Goal: Task Accomplishment & Management: Use online tool/utility

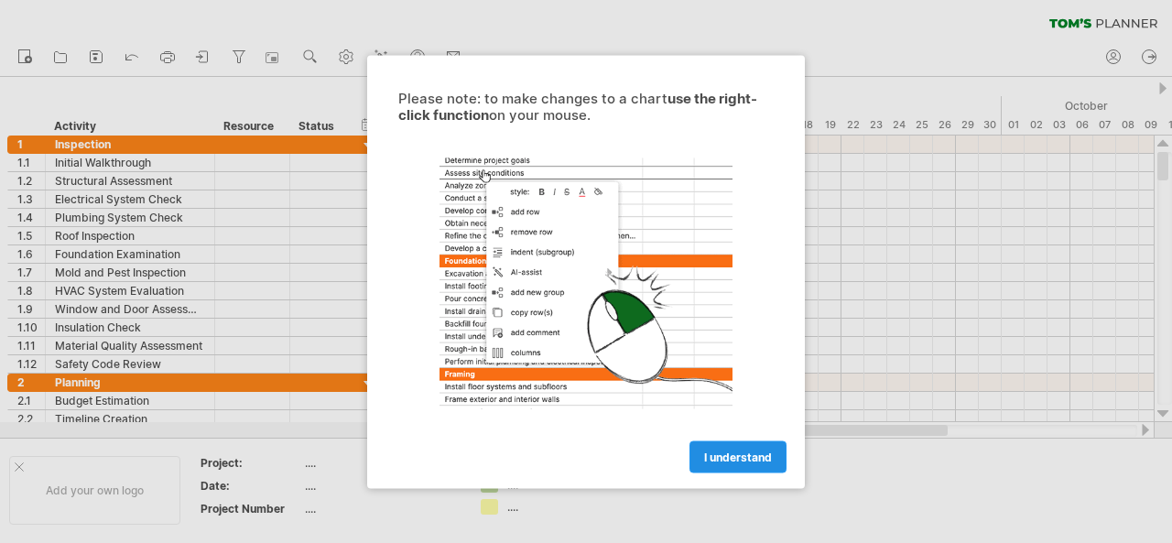
click at [707, 460] on span "I understand" at bounding box center [738, 456] width 68 height 14
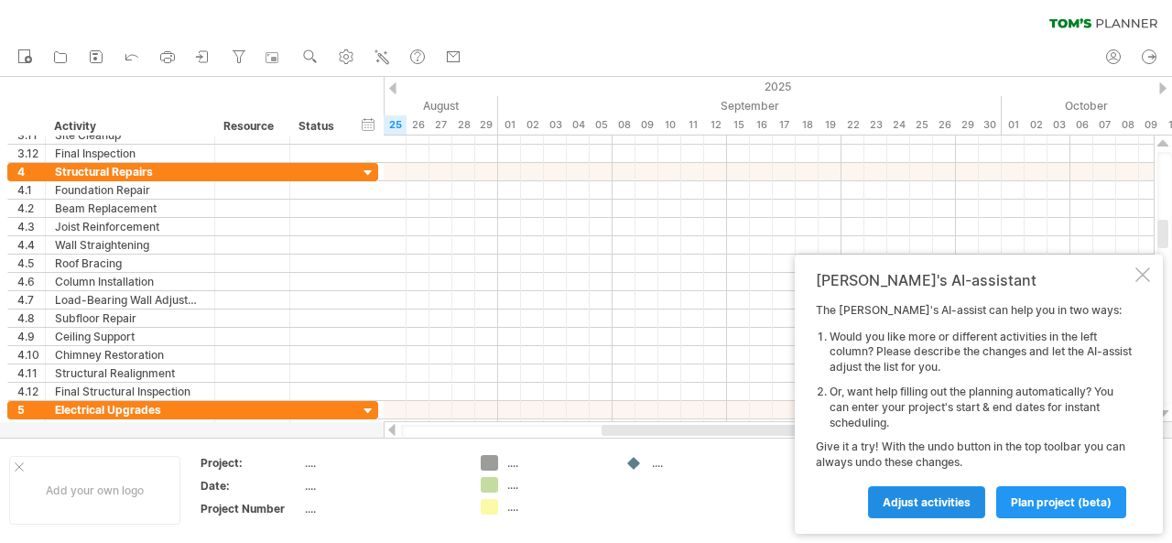
click at [954, 497] on span "Adjust activities" at bounding box center [926, 502] width 88 height 14
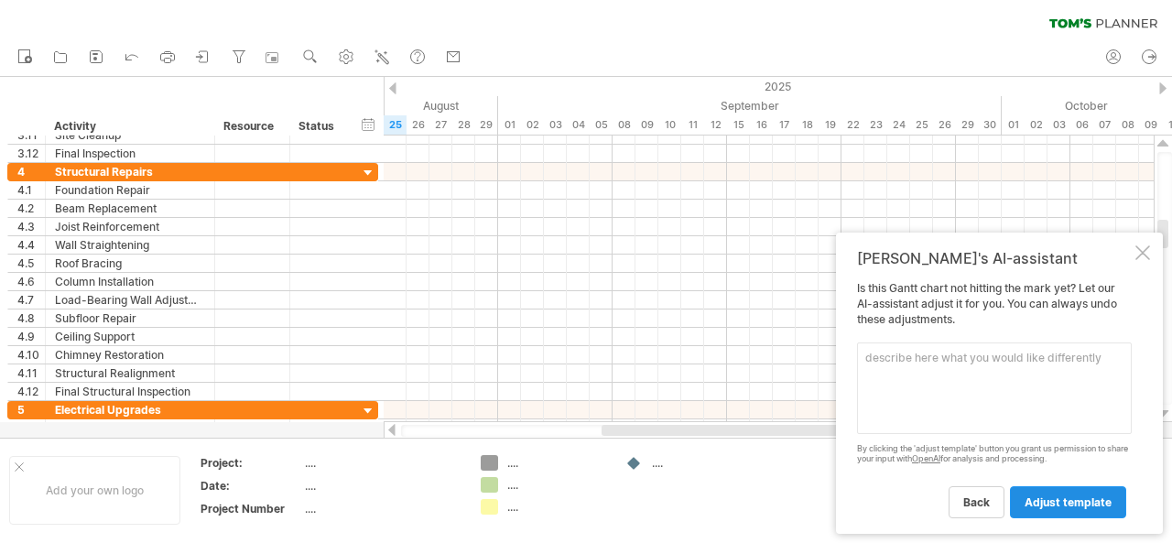
click at [1047, 498] on span "adjust template" at bounding box center [1067, 502] width 87 height 14
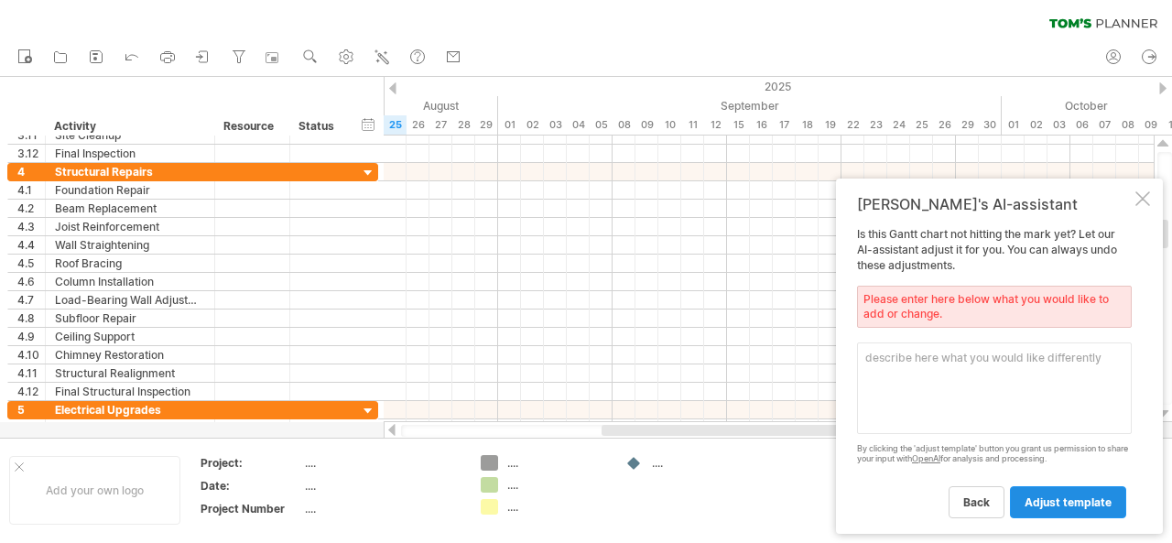
click at [1047, 498] on span "adjust template" at bounding box center [1067, 502] width 87 height 14
click at [989, 498] on span "back" at bounding box center [976, 502] width 27 height 14
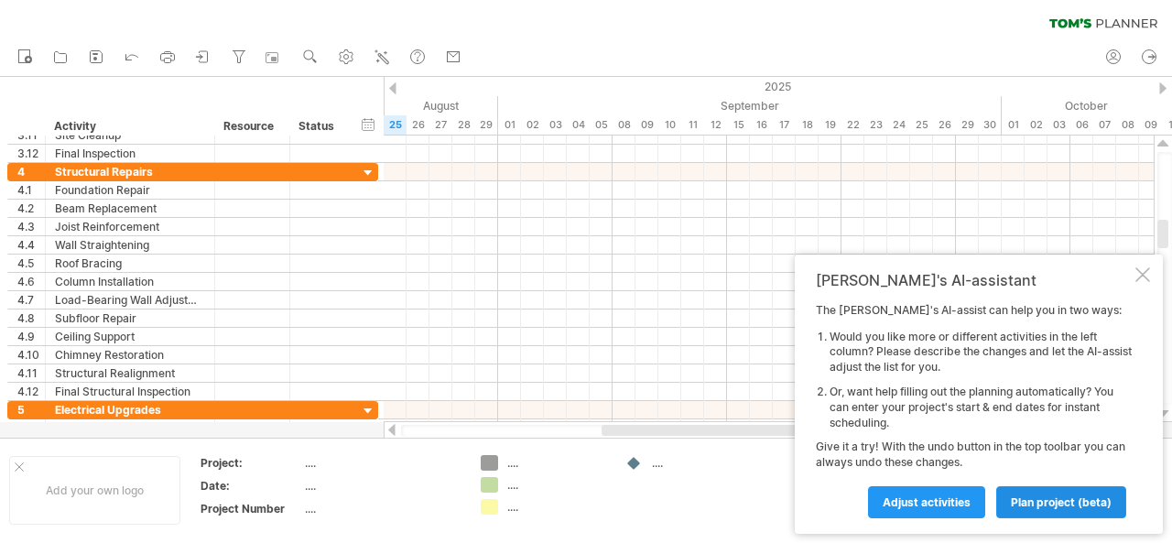
click at [1023, 499] on span "plan project (beta)" at bounding box center [1061, 502] width 101 height 14
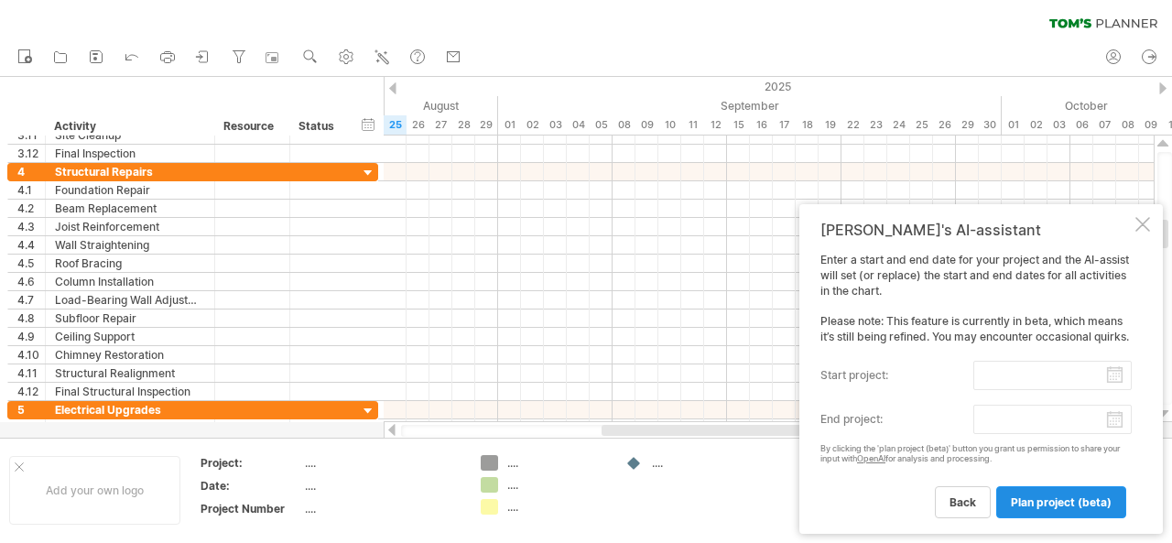
click at [1023, 499] on span "plan project (beta)" at bounding box center [1061, 502] width 101 height 14
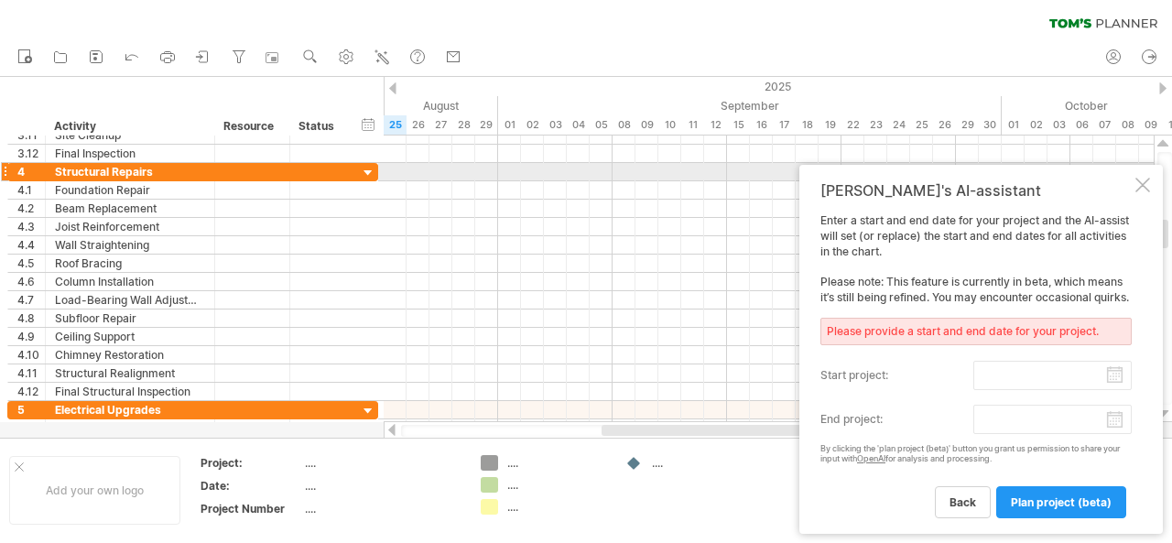
click at [1141, 178] on div at bounding box center [1142, 185] width 15 height 15
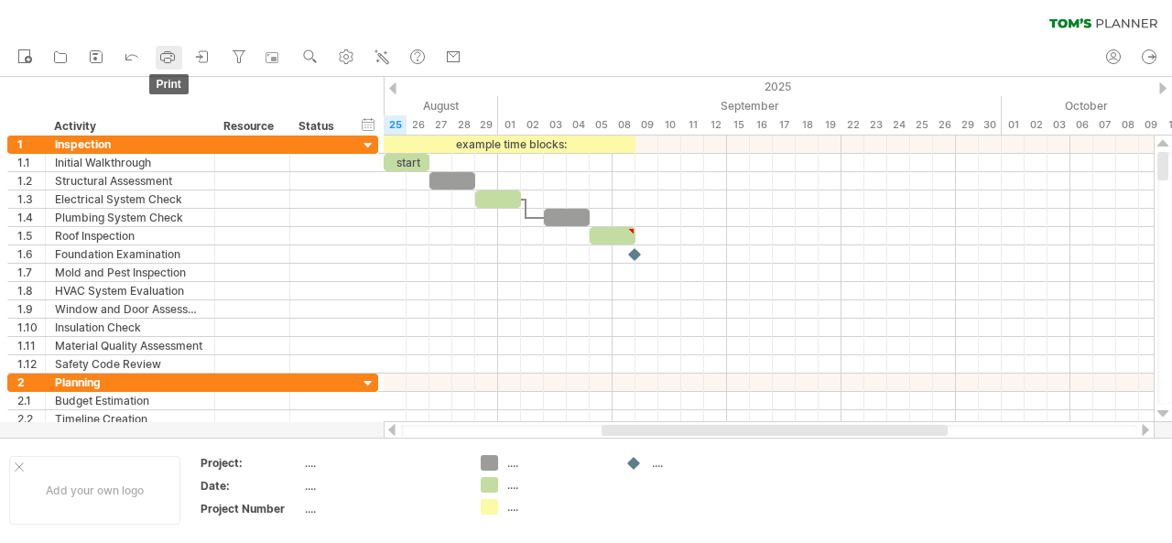
click at [179, 62] on link "print" at bounding box center [169, 58] width 27 height 24
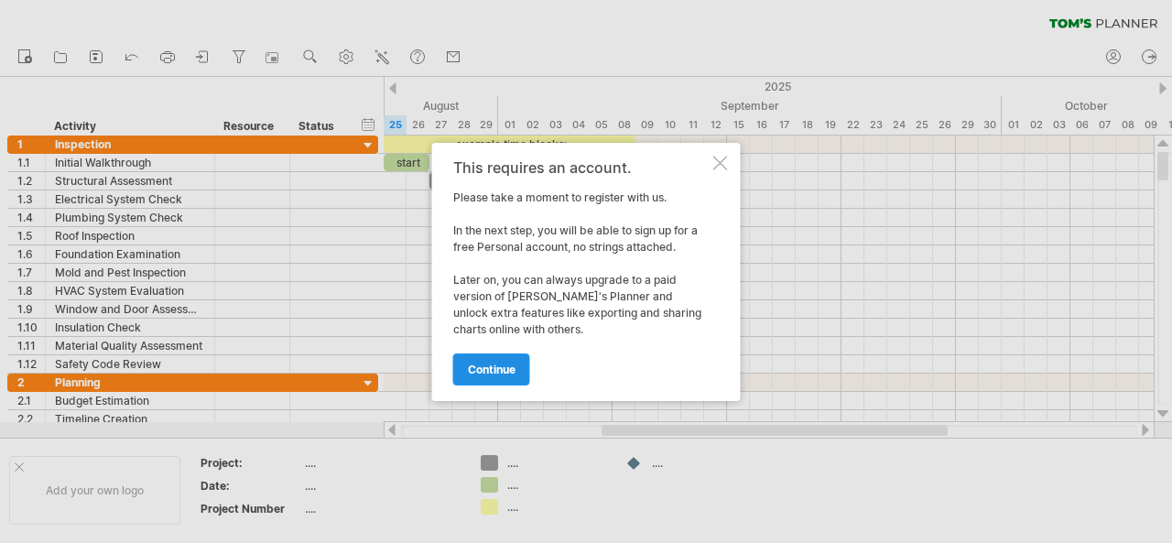
click at [503, 368] on span "continue" at bounding box center [492, 369] width 48 height 14
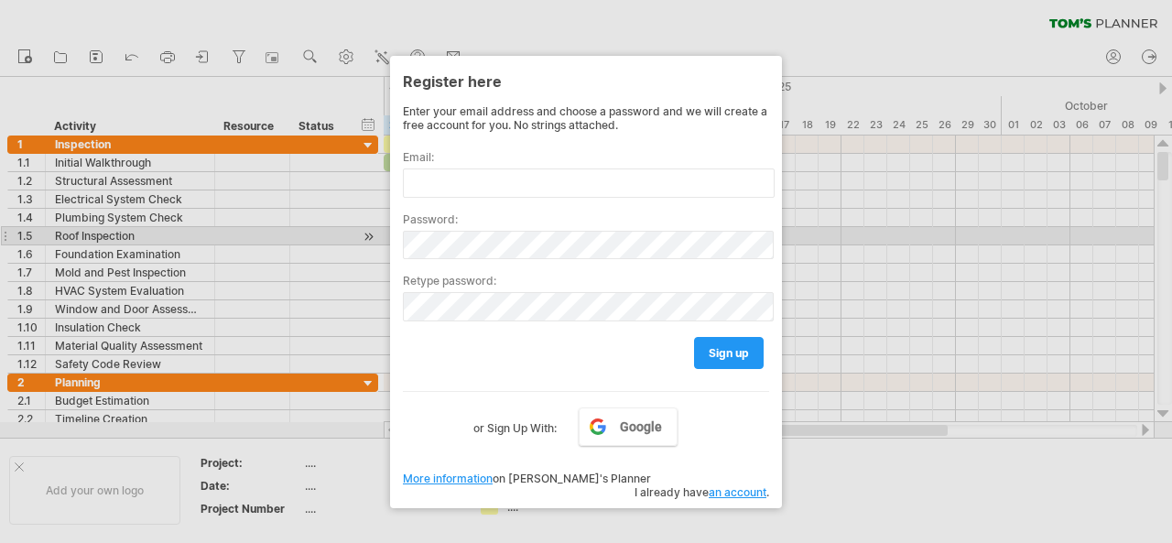
click at [827, 228] on div at bounding box center [586, 271] width 1172 height 543
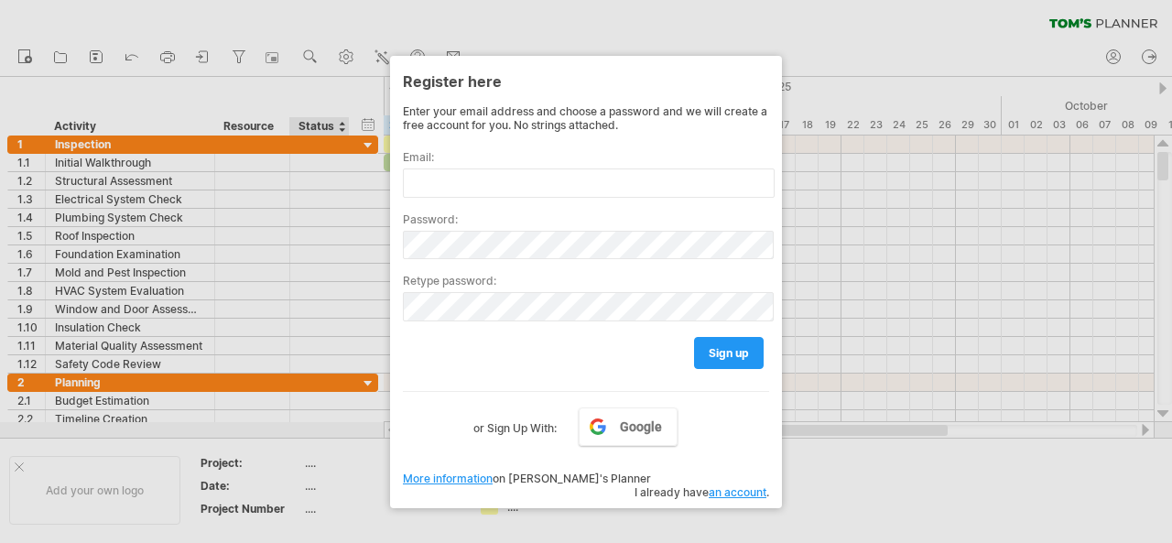
click at [319, 81] on div at bounding box center [586, 271] width 1172 height 543
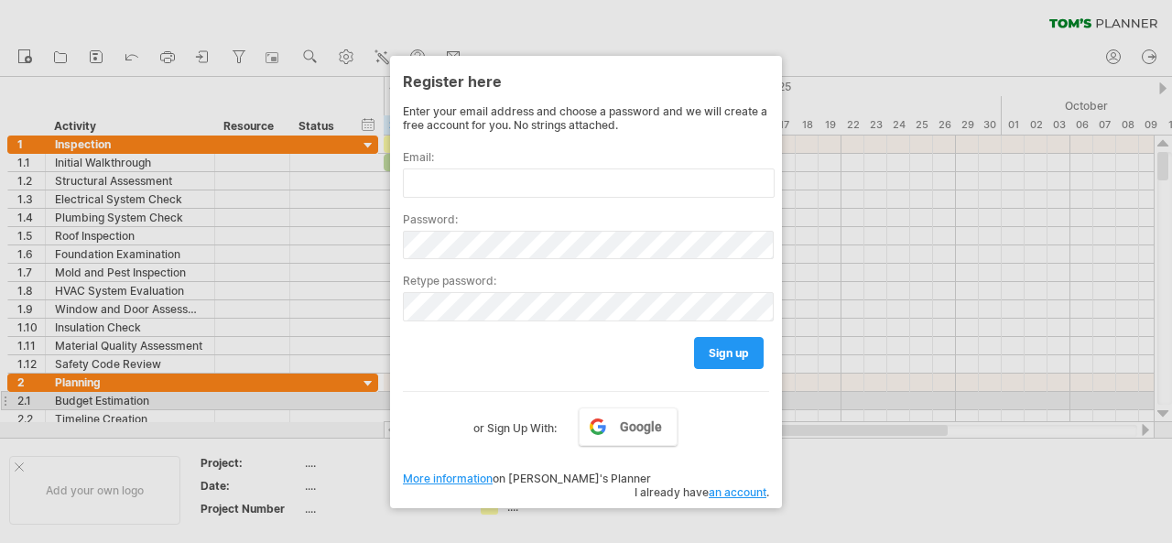
click at [930, 399] on div at bounding box center [586, 271] width 1172 height 543
click at [912, 58] on div at bounding box center [586, 271] width 1172 height 543
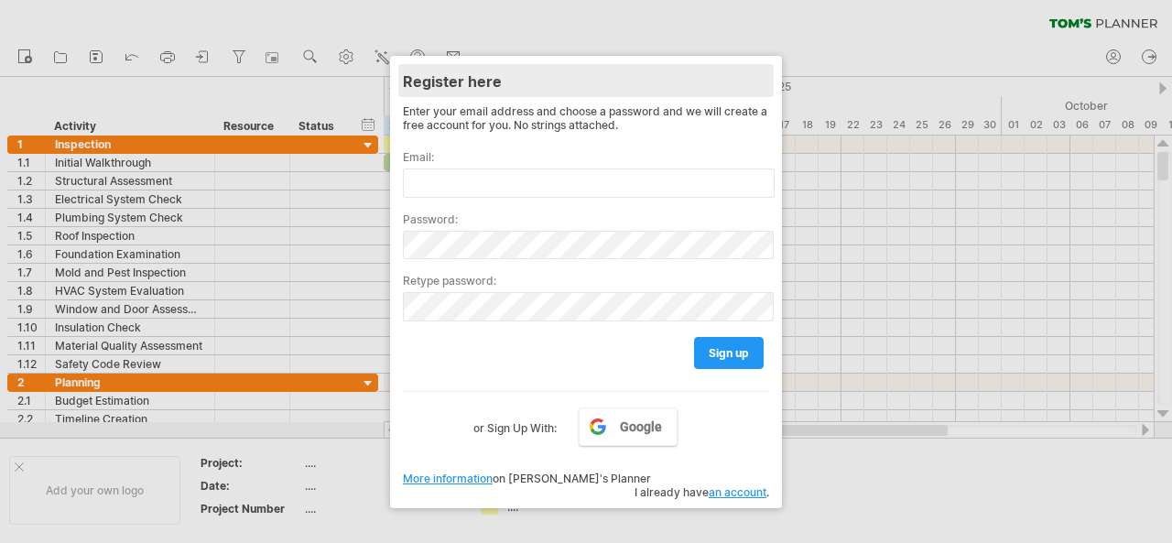
click at [637, 85] on div "Register here" at bounding box center [586, 80] width 366 height 33
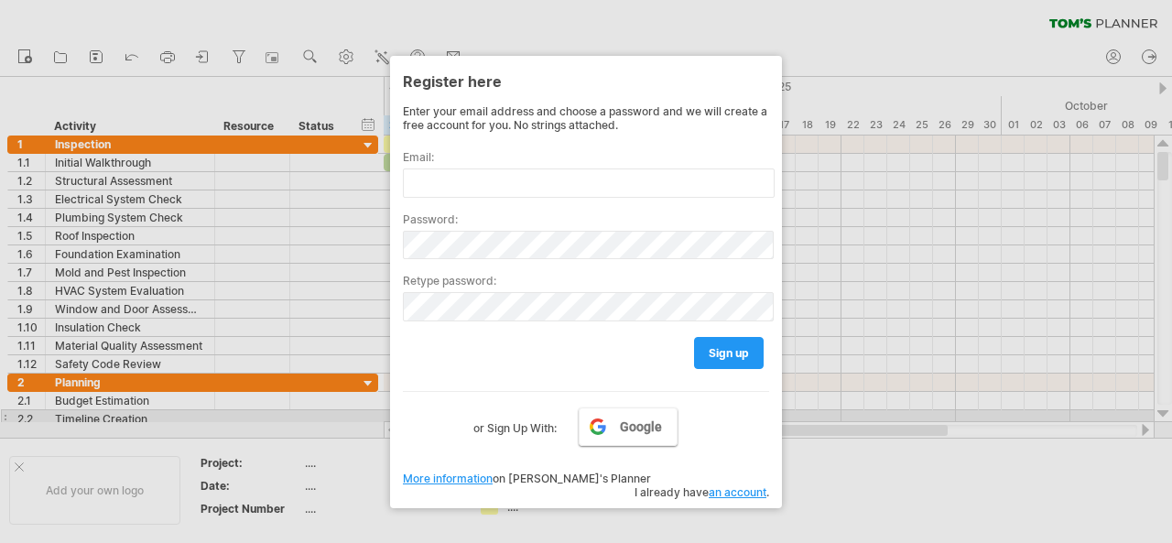
click at [626, 419] on span "Google" at bounding box center [641, 426] width 42 height 15
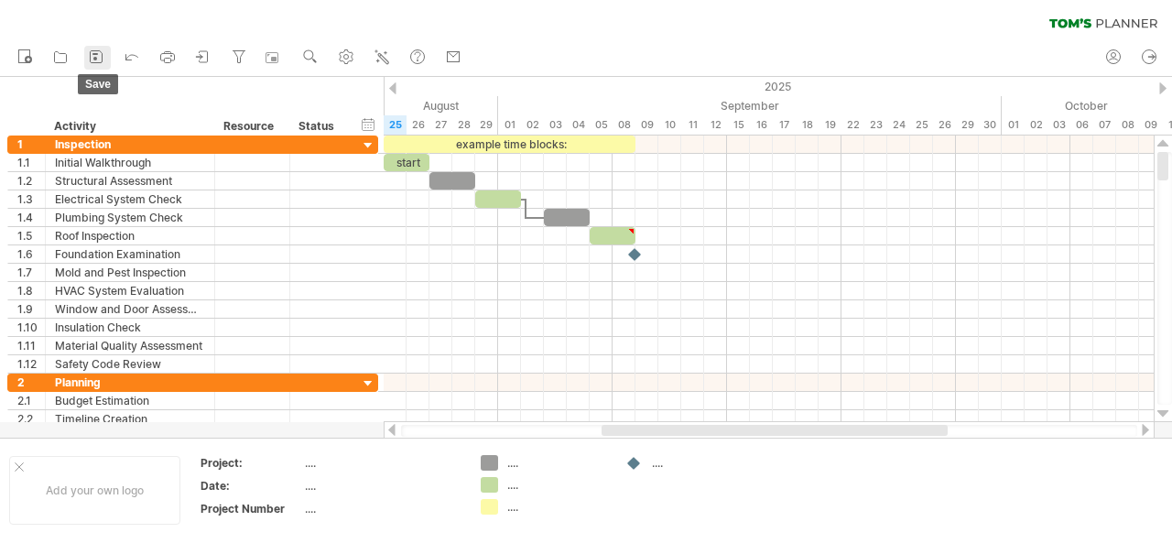
click at [97, 57] on icon at bounding box center [96, 57] width 18 height 18
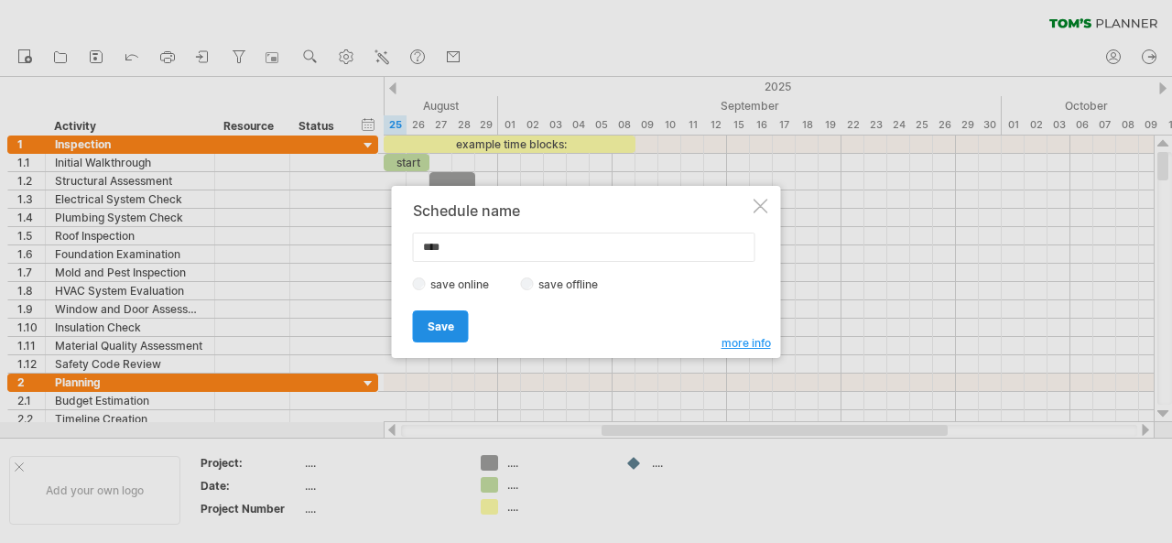
type input "****"
click at [445, 324] on span "Save" at bounding box center [440, 326] width 27 height 14
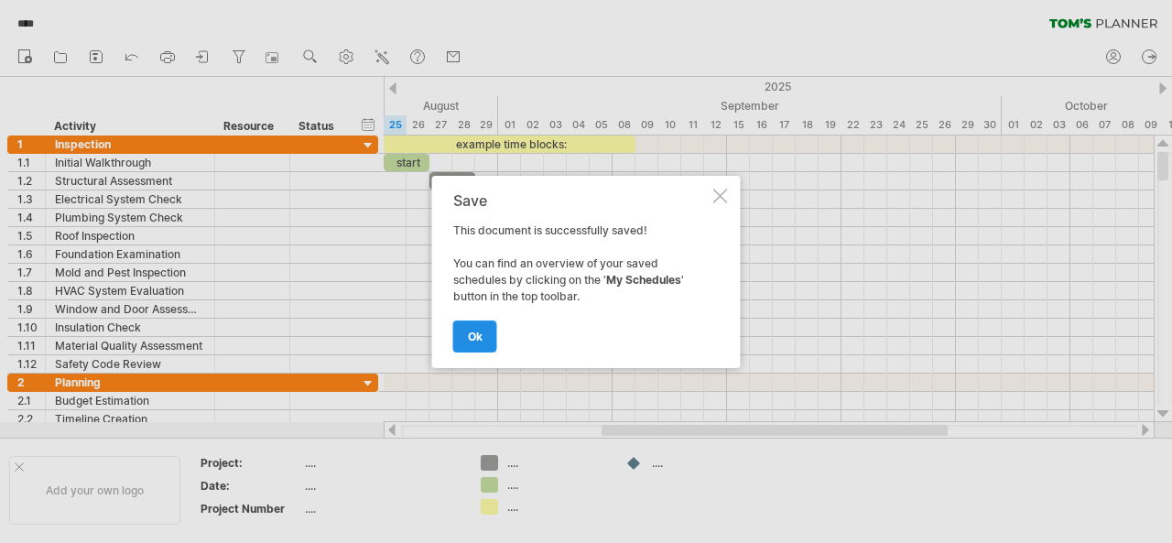
click at [480, 330] on span "ok" at bounding box center [475, 337] width 15 height 14
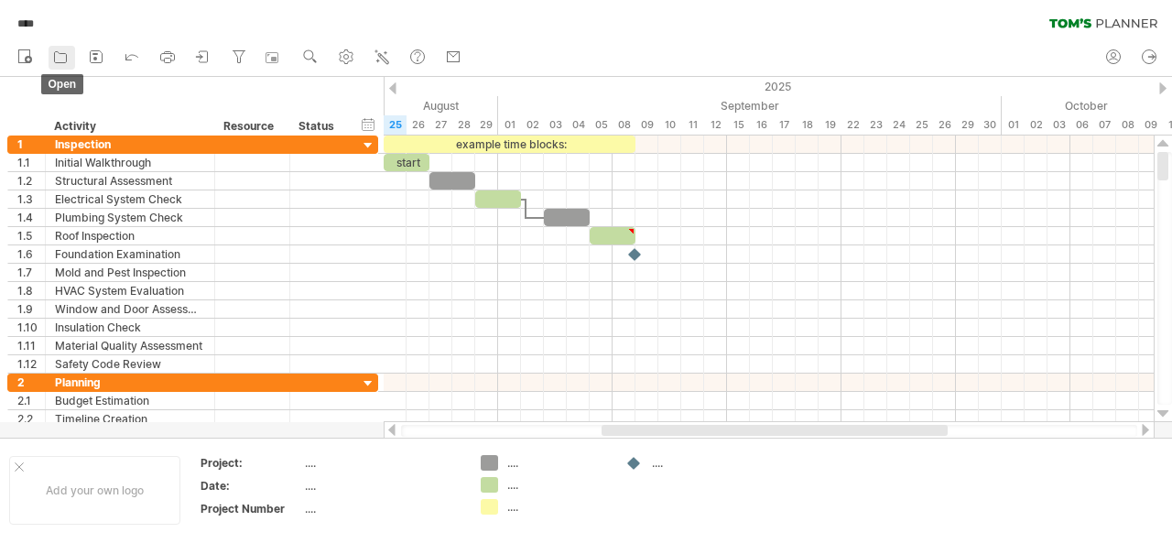
click at [63, 58] on icon at bounding box center [60, 57] width 18 height 18
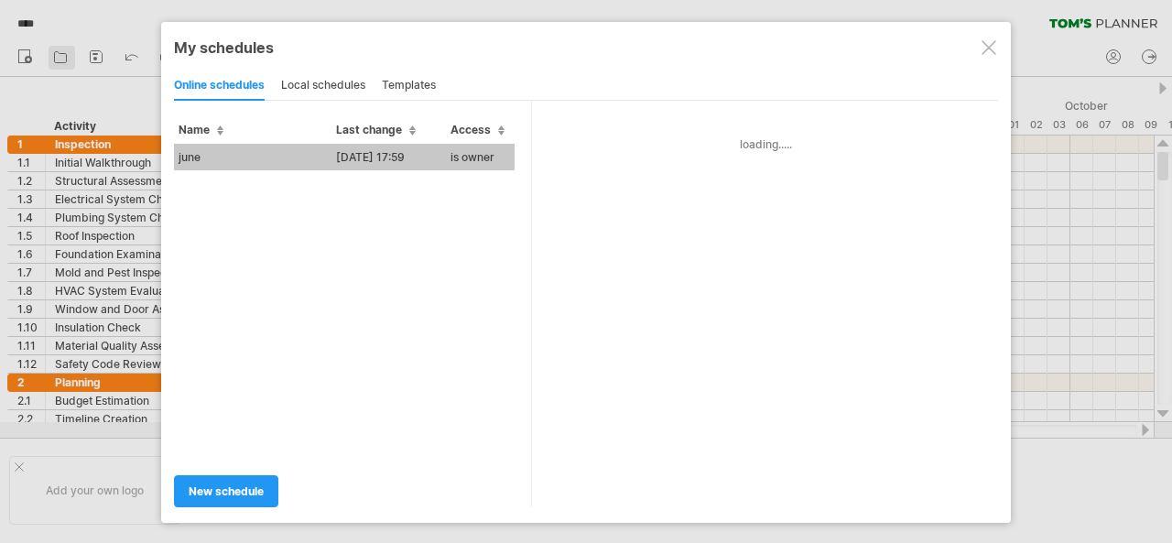
type input "****"
type input "**********"
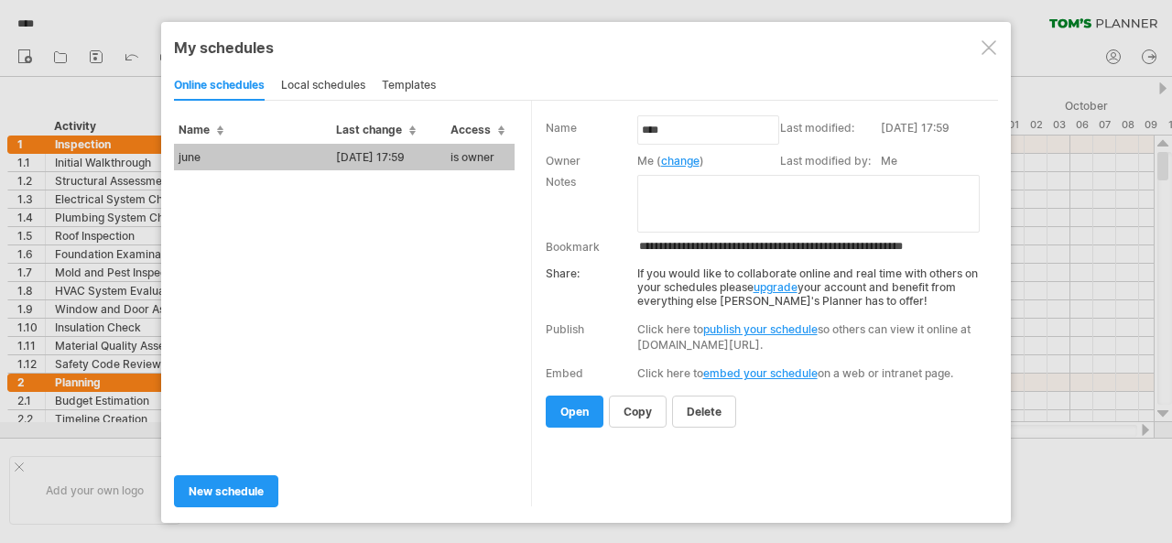
click at [992, 48] on div at bounding box center [988, 47] width 15 height 15
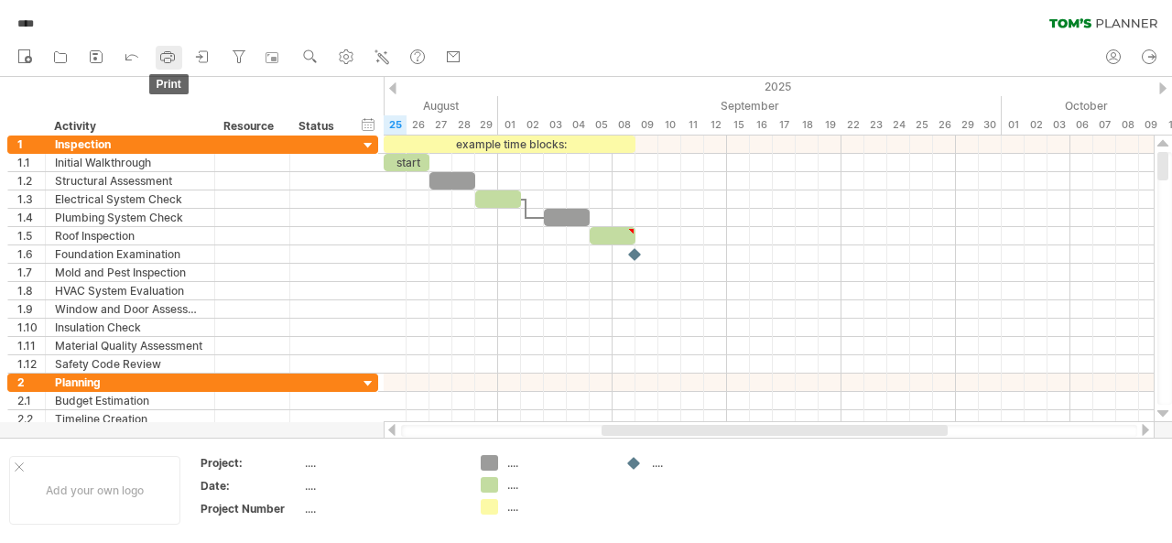
click at [170, 64] on icon at bounding box center [167, 57] width 18 height 18
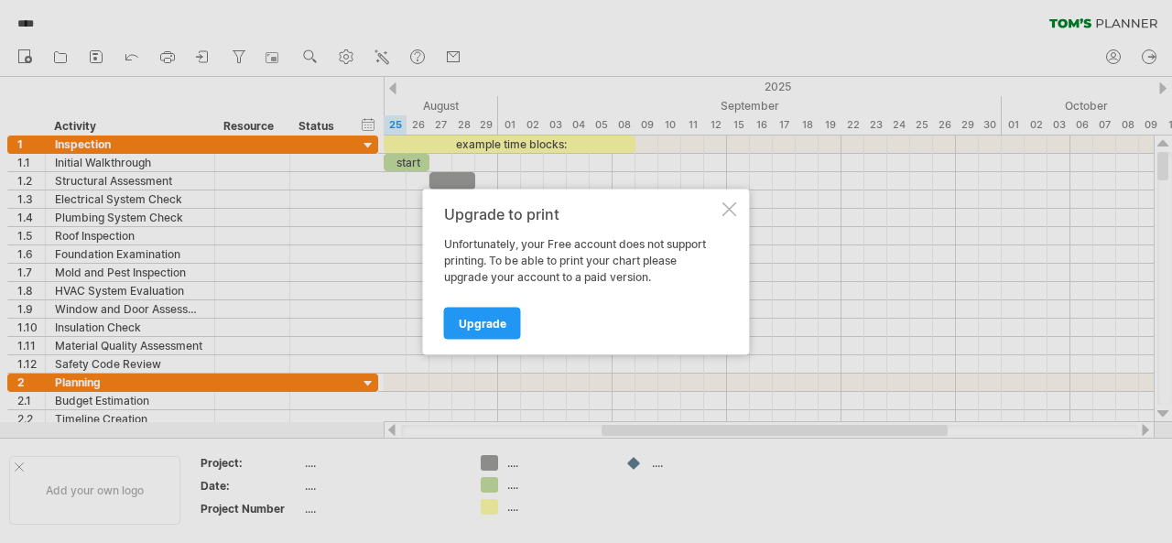
click at [727, 206] on div at bounding box center [729, 208] width 15 height 15
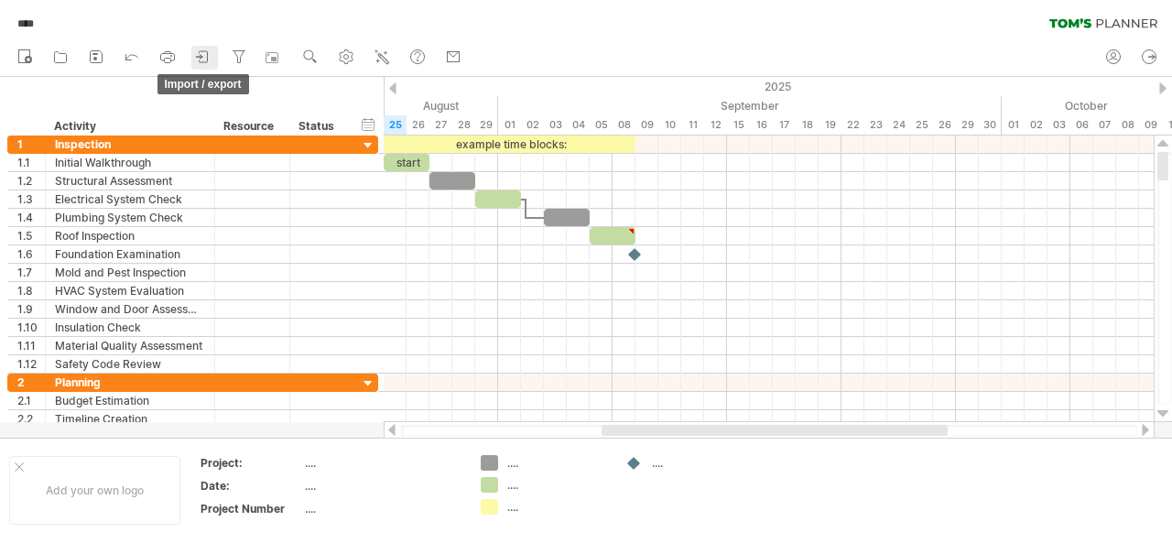
click at [201, 56] on icon at bounding box center [198, 56] width 5 height 5
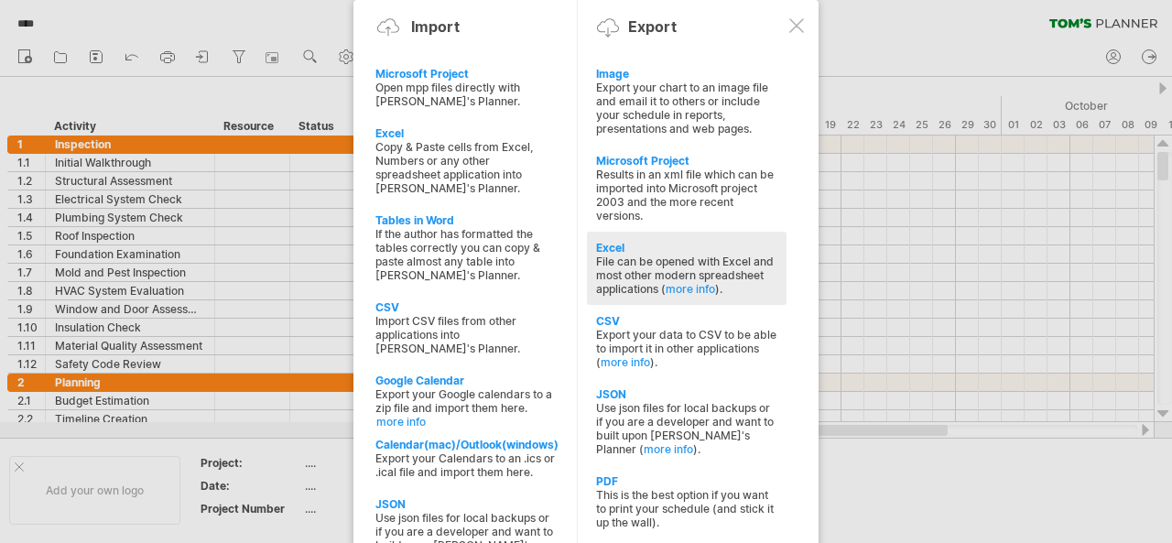
click at [608, 266] on div "File can be opened with Excel and most other modern spreadsheet applications ( …" at bounding box center [686, 274] width 181 height 41
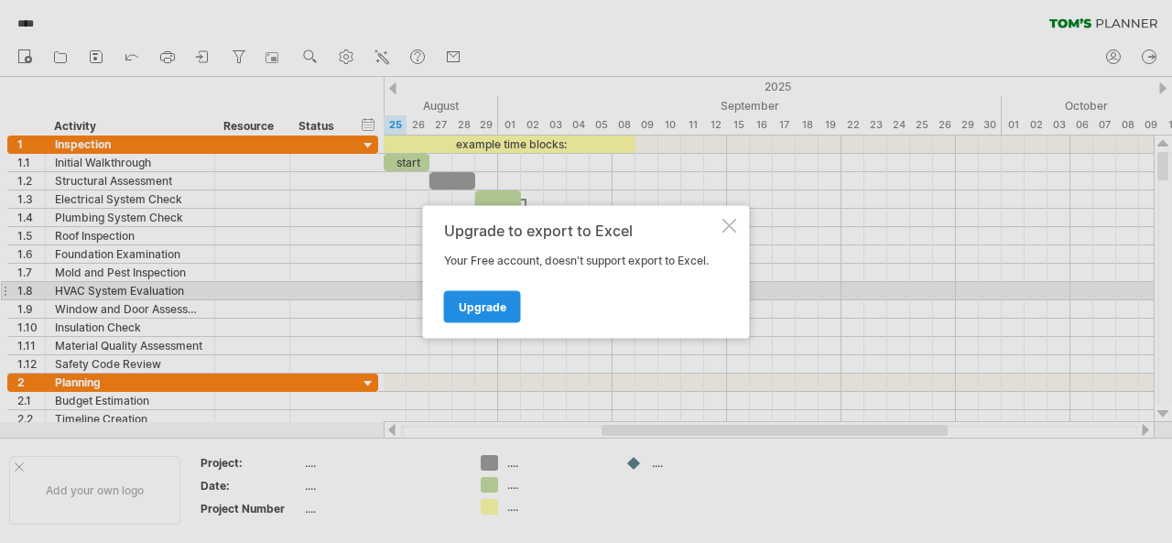
click at [503, 300] on span "Upgrade" at bounding box center [483, 306] width 48 height 14
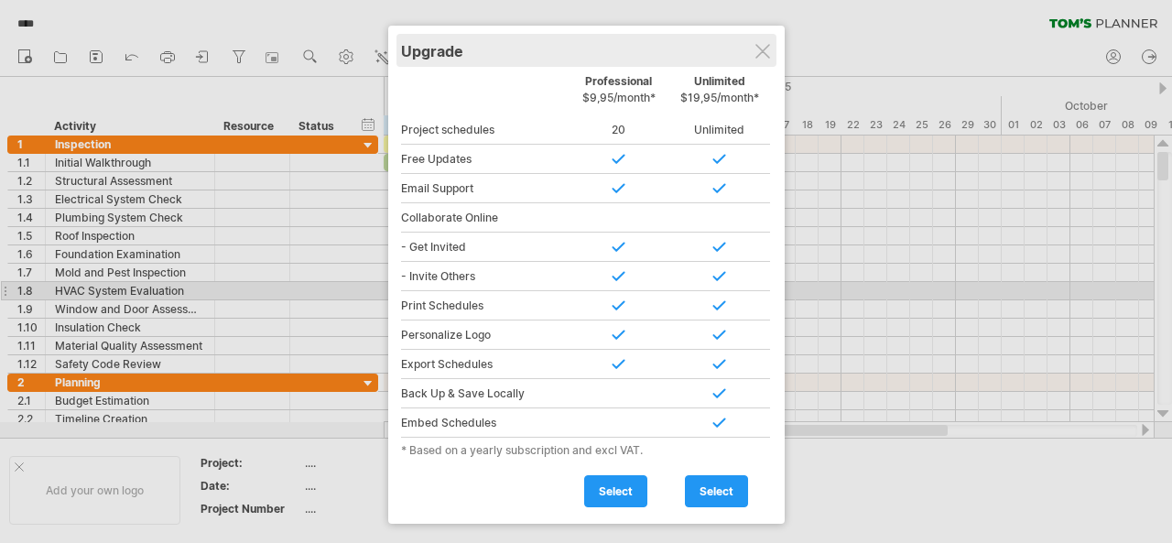
click at [772, 56] on div "Upgrade" at bounding box center [586, 50] width 371 height 33
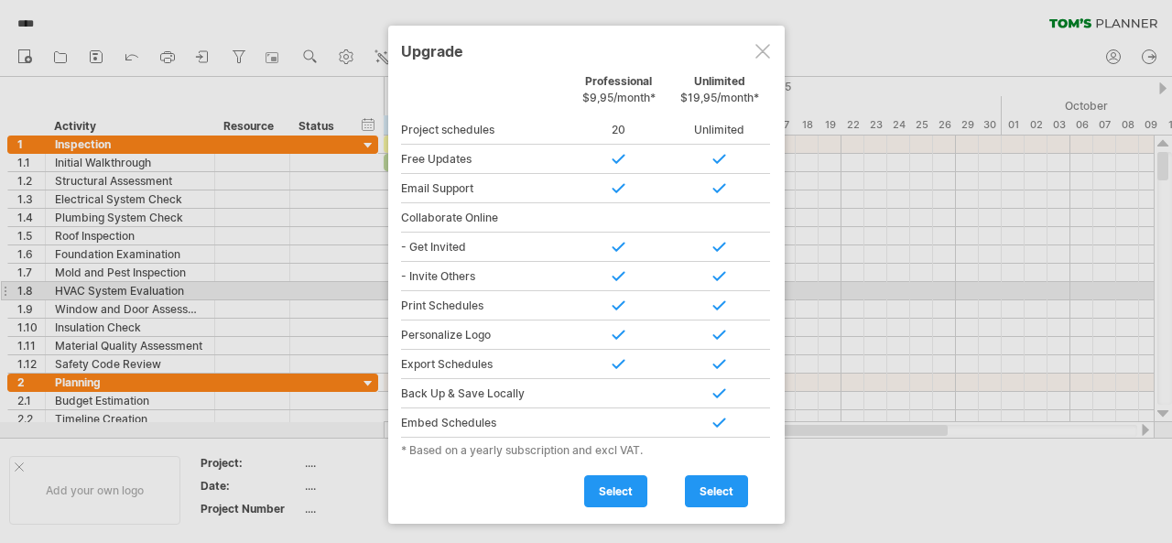
click at [760, 50] on div at bounding box center [762, 51] width 15 height 15
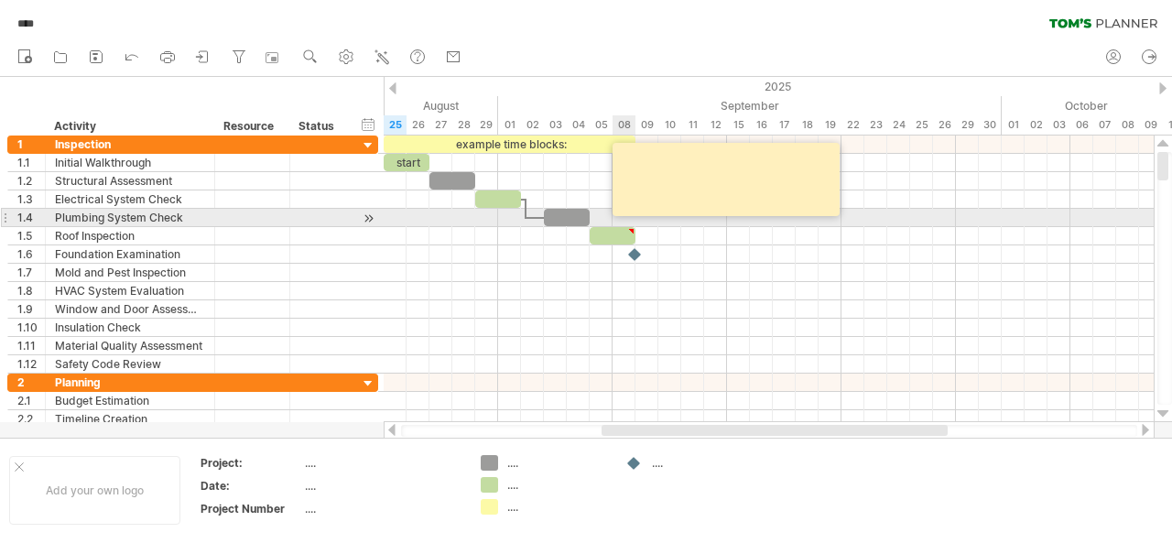
type textarea "**********"
click at [632, 227] on div at bounding box center [631, 231] width 8 height 8
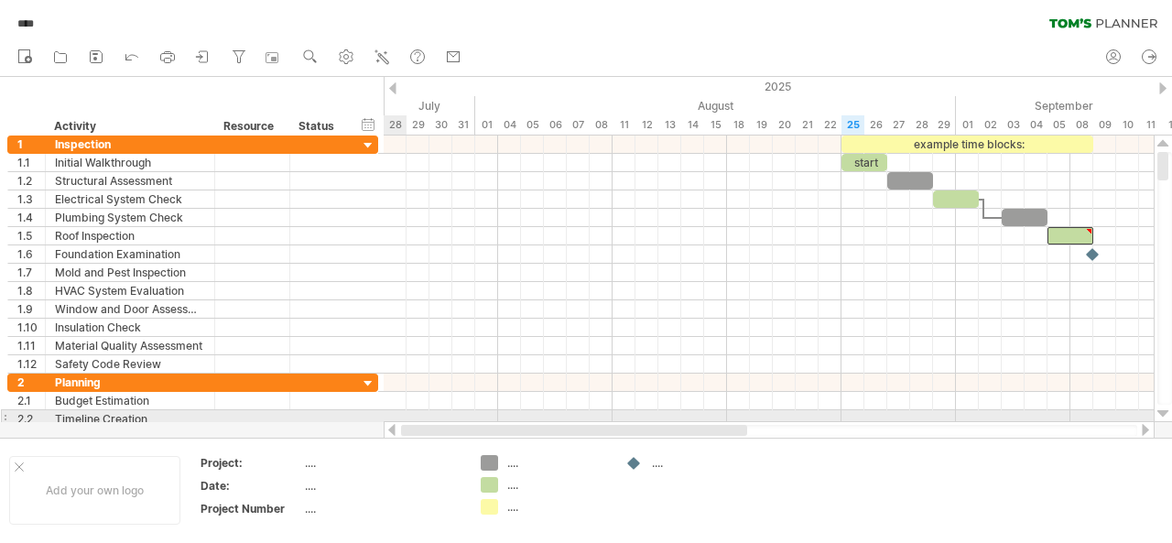
drag, startPoint x: 848, startPoint y: 429, endPoint x: 603, endPoint y: 421, distance: 244.5
click at [603, 421] on div at bounding box center [769, 430] width 771 height 18
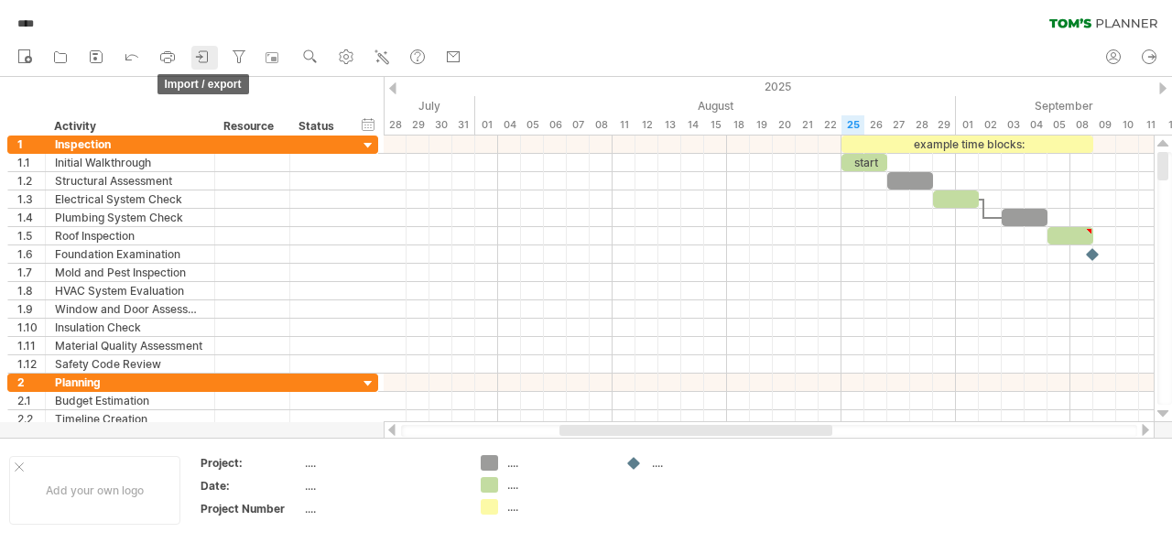
click at [198, 57] on icon at bounding box center [198, 56] width 5 height 5
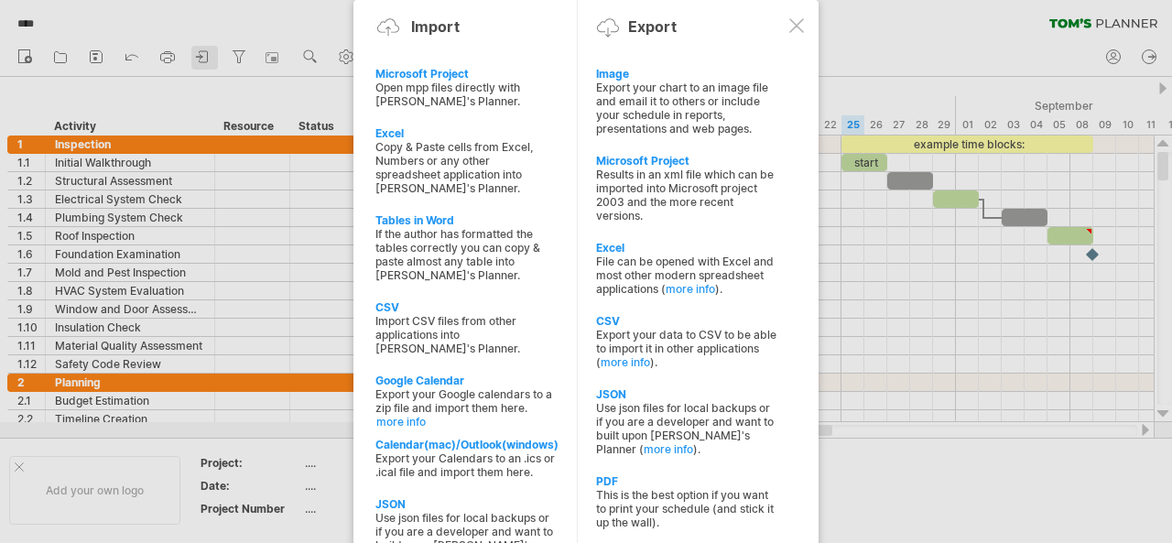
click at [198, 57] on div at bounding box center [586, 271] width 1172 height 543
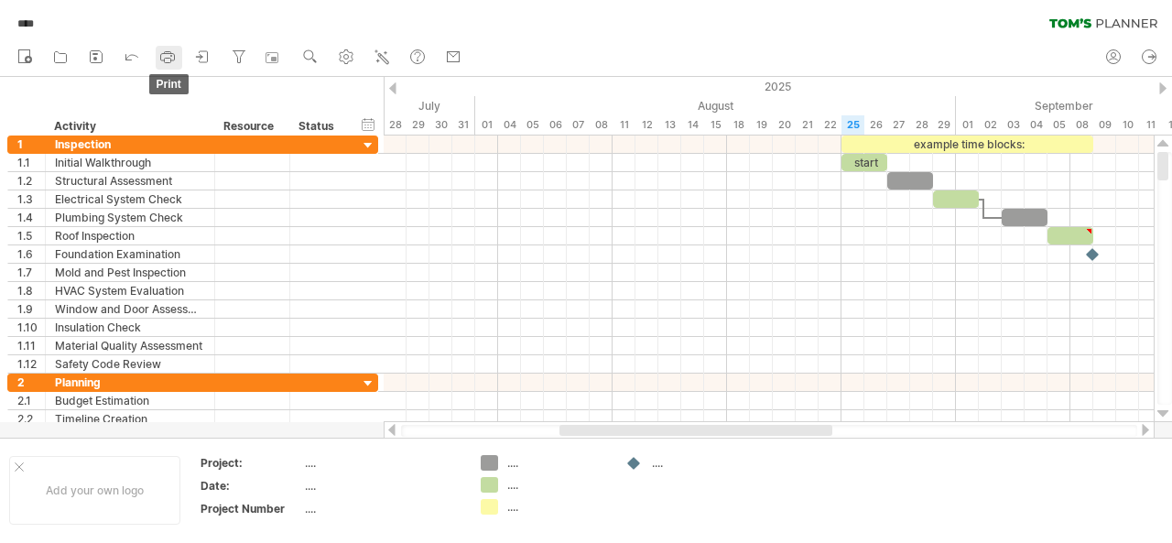
click at [173, 52] on icon at bounding box center [167, 57] width 18 height 18
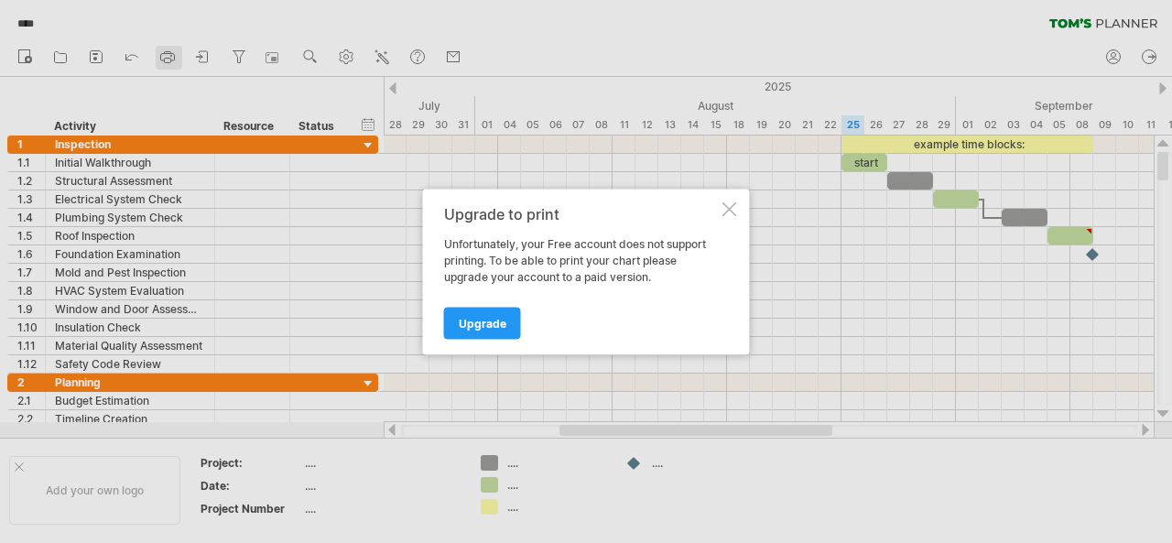
click at [173, 52] on div at bounding box center [586, 271] width 1172 height 543
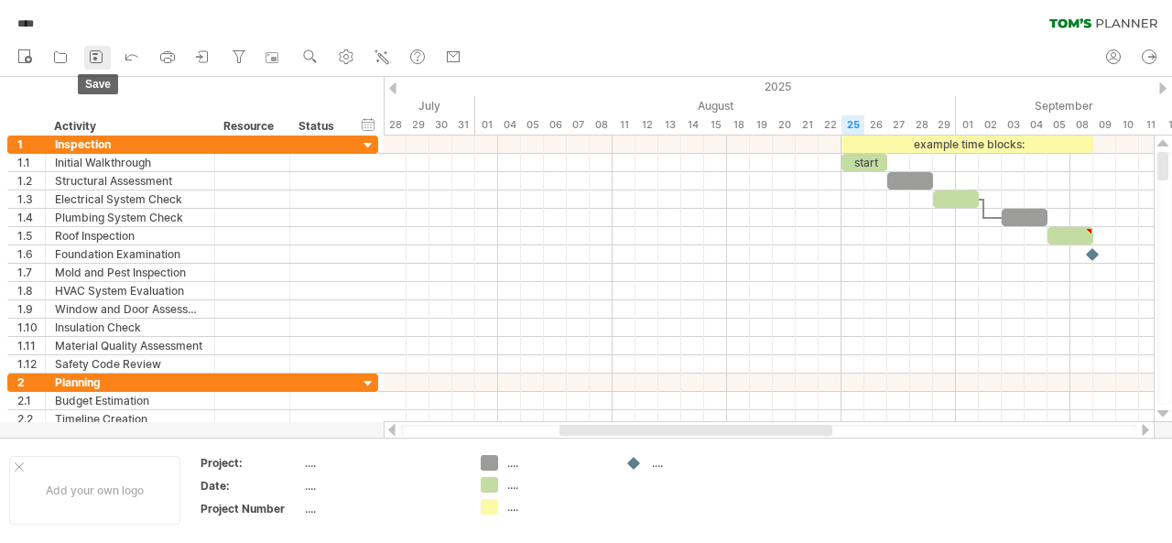
click at [101, 58] on icon at bounding box center [96, 57] width 18 height 18
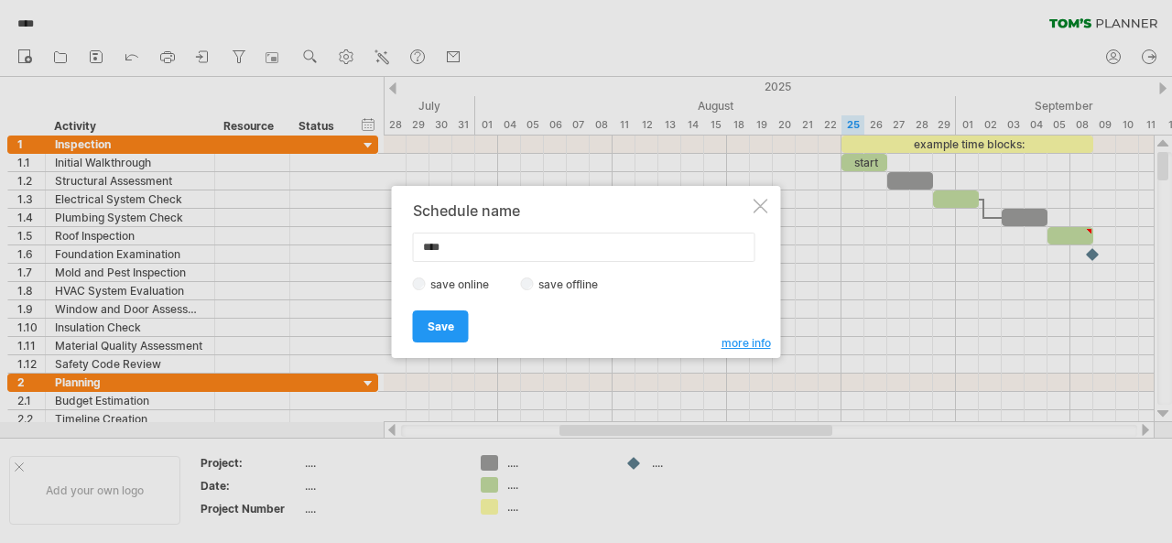
click at [575, 278] on label "save offline" at bounding box center [574, 284] width 80 height 14
click at [434, 332] on link "Save" at bounding box center [441, 326] width 56 height 32
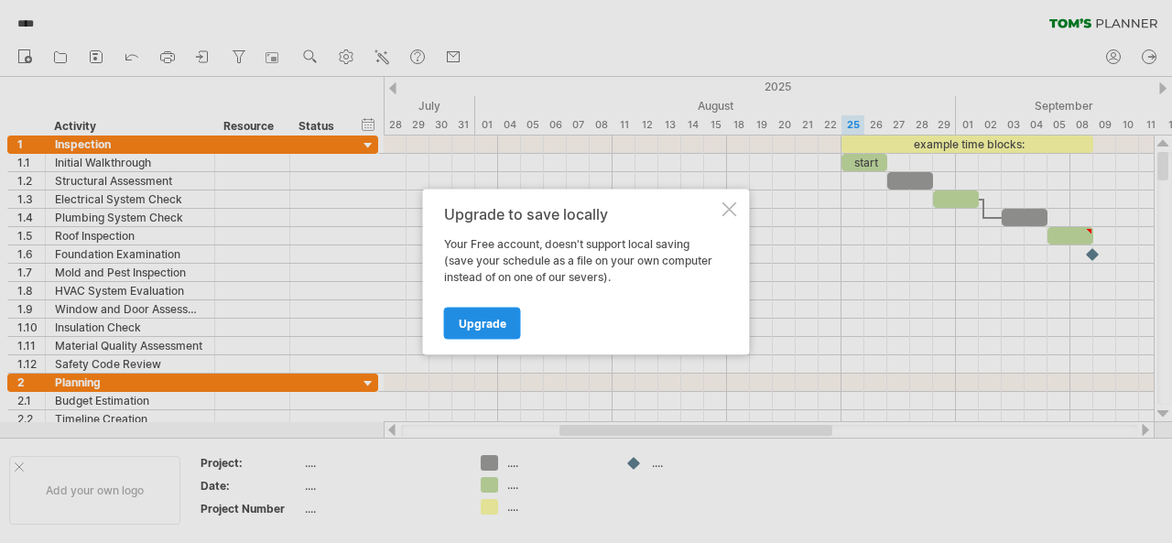
click at [467, 327] on span "Upgrade" at bounding box center [483, 323] width 48 height 14
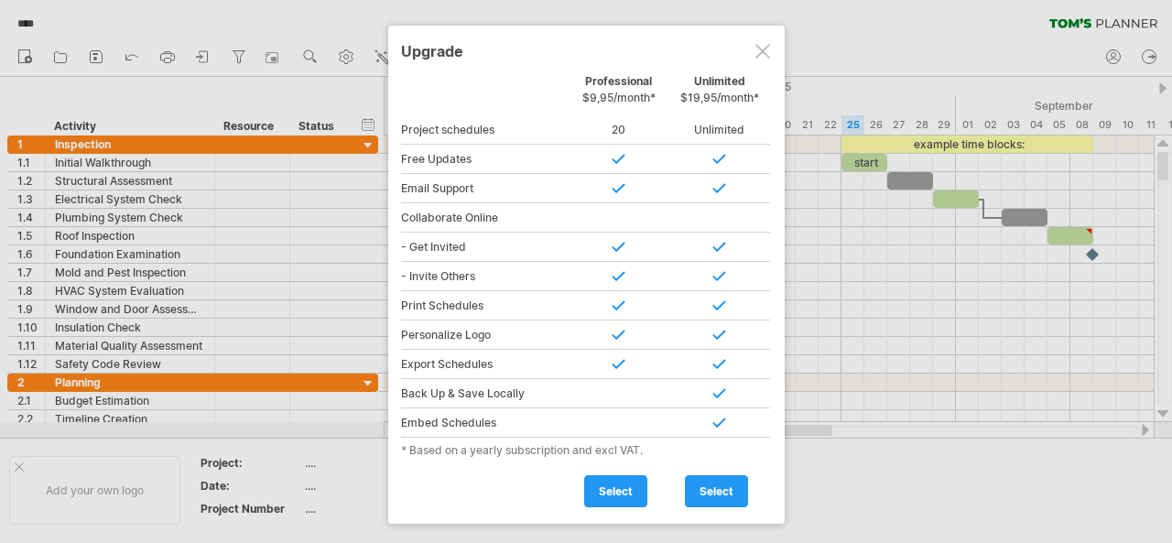
click at [762, 48] on div at bounding box center [762, 51] width 15 height 15
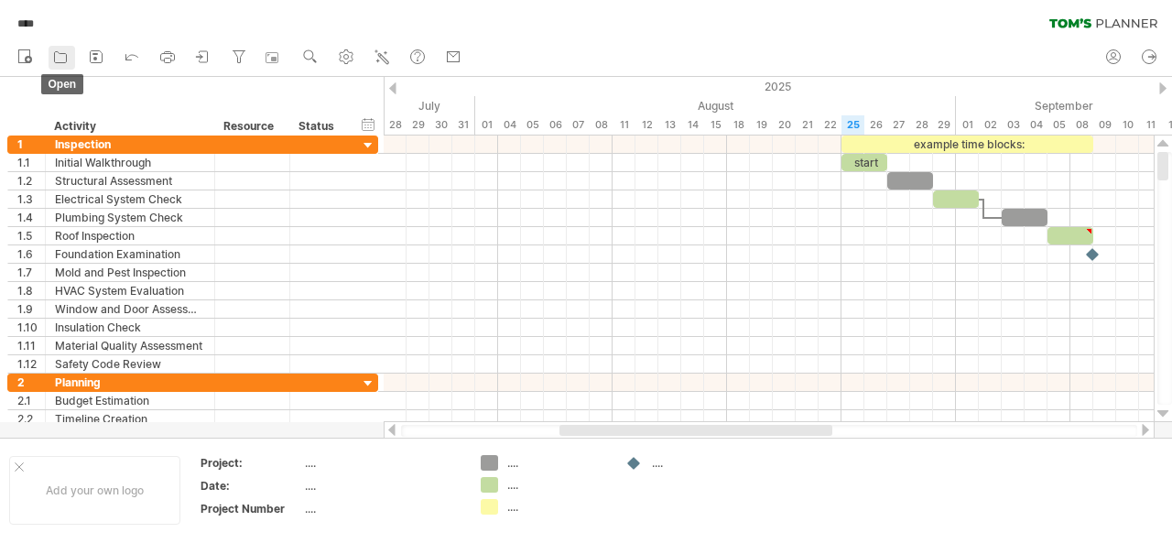
click at [66, 52] on icon at bounding box center [60, 57] width 18 height 18
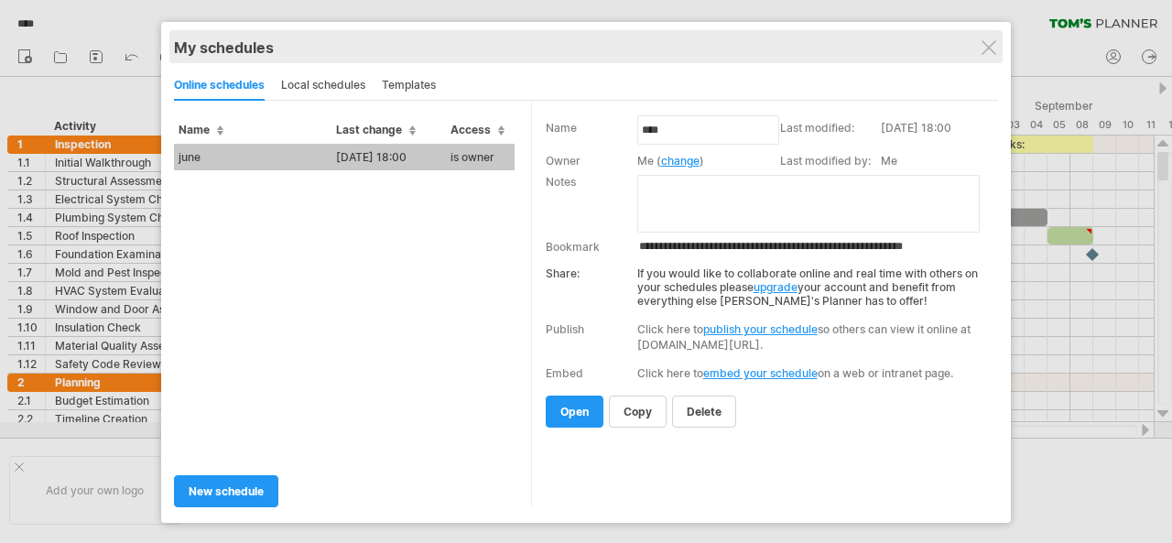
click at [986, 36] on div "My schedules share/collaborate online" at bounding box center [586, 46] width 824 height 33
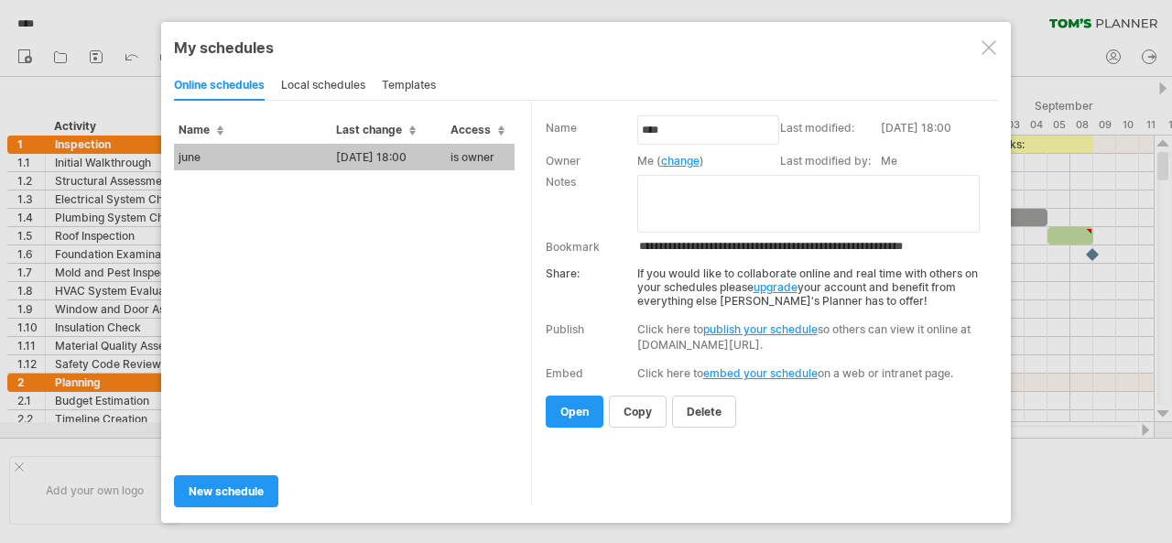
click at [986, 52] on div at bounding box center [988, 47] width 15 height 15
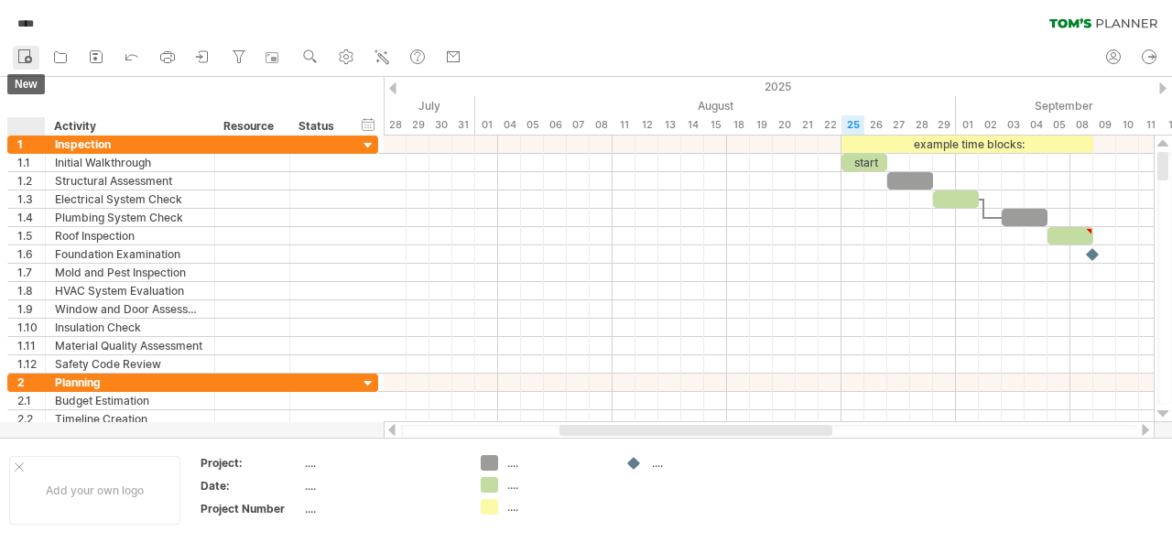
click at [16, 65] on div at bounding box center [25, 58] width 18 height 18
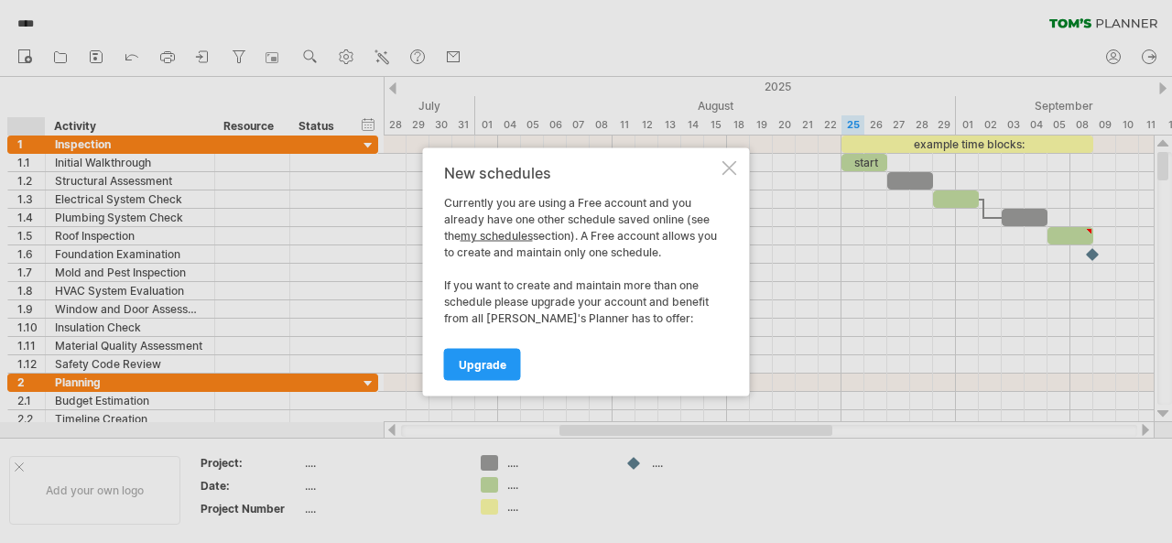
click at [736, 168] on div "New schedules Currently you are using a Free account and you already have one o…" at bounding box center [586, 271] width 327 height 248
click at [730, 171] on div at bounding box center [729, 167] width 15 height 15
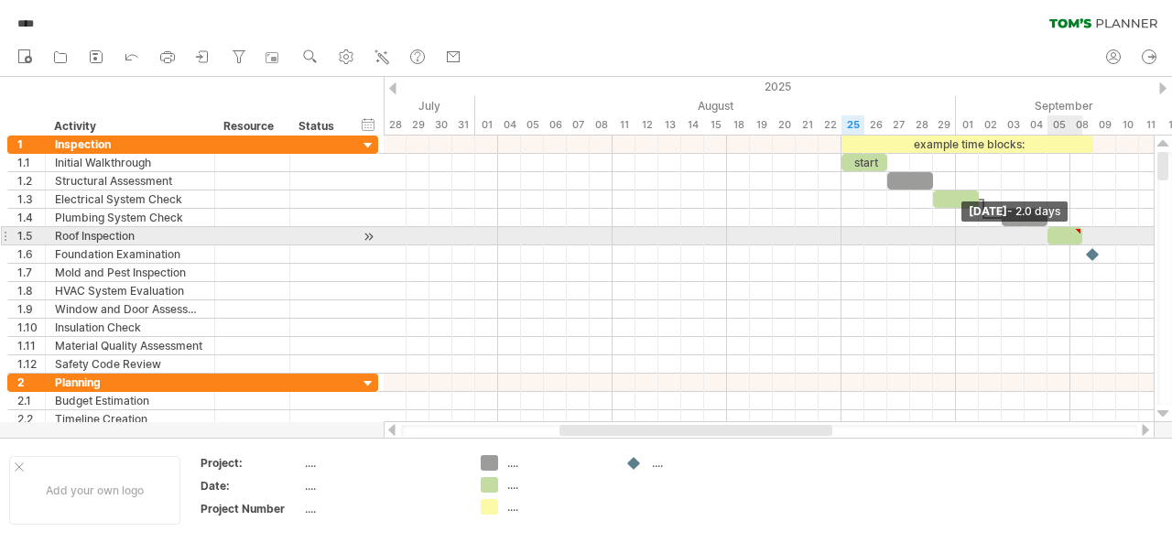
drag, startPoint x: 1093, startPoint y: 235, endPoint x: 1079, endPoint y: 235, distance: 13.7
click at [1079, 235] on span at bounding box center [1081, 235] width 7 height 17
drag, startPoint x: 1077, startPoint y: 235, endPoint x: 1087, endPoint y: 235, distance: 10.1
click at [1087, 235] on div at bounding box center [1070, 235] width 46 height 17
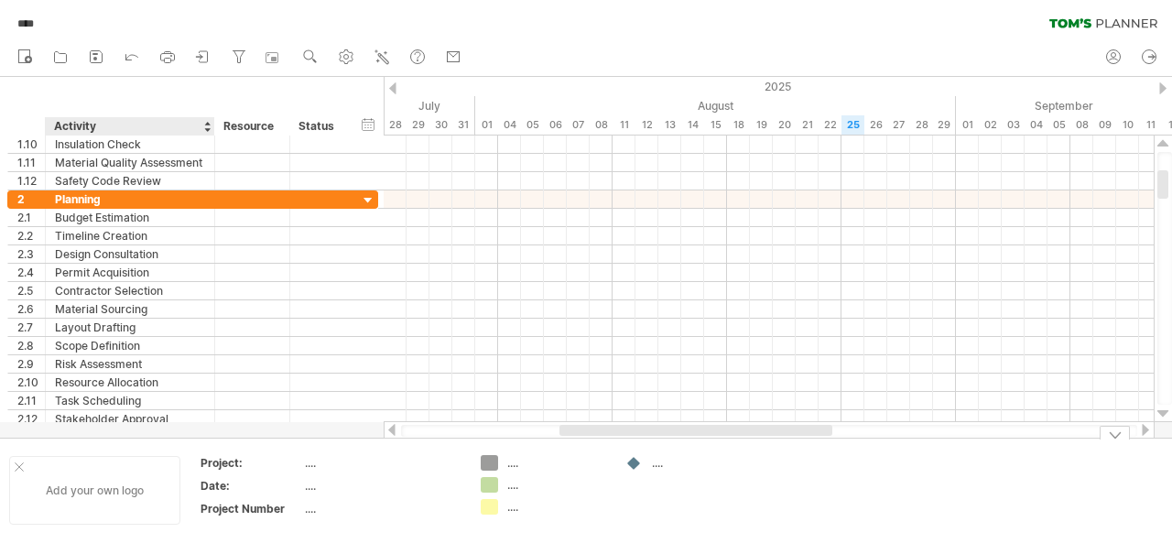
click at [87, 490] on div "Add your own logo" at bounding box center [94, 490] width 171 height 69
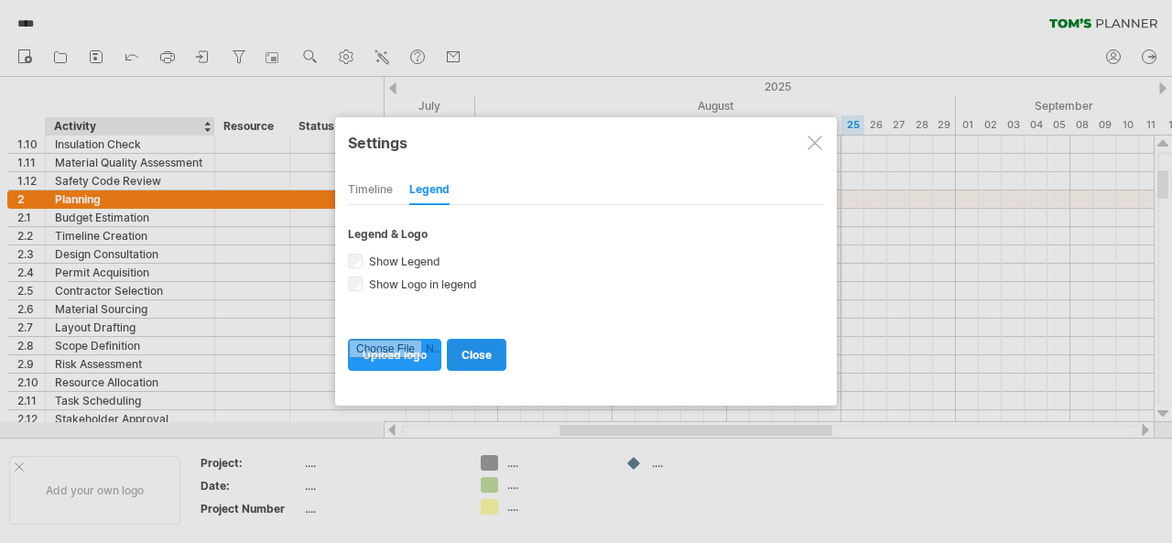
click at [461, 353] on span "close" at bounding box center [476, 355] width 30 height 14
